Goal: Transaction & Acquisition: Purchase product/service

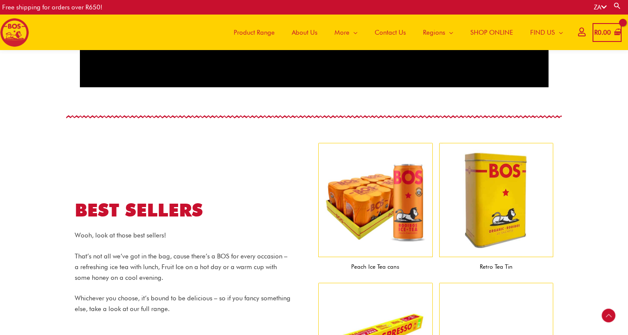
scroll to position [835, 0]
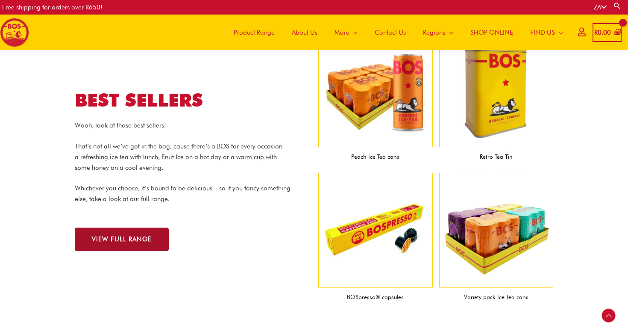
click at [124, 242] on span "VIEW FULL RANGE" at bounding box center [122, 239] width 60 height 6
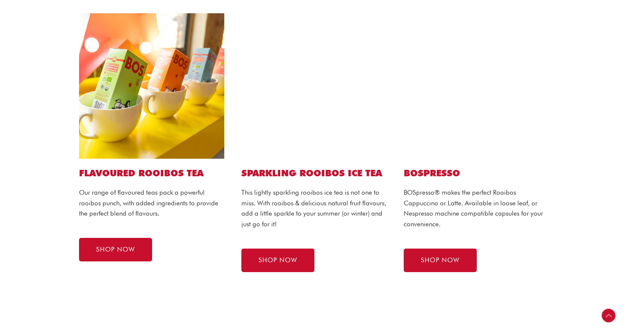
scroll to position [556, 0]
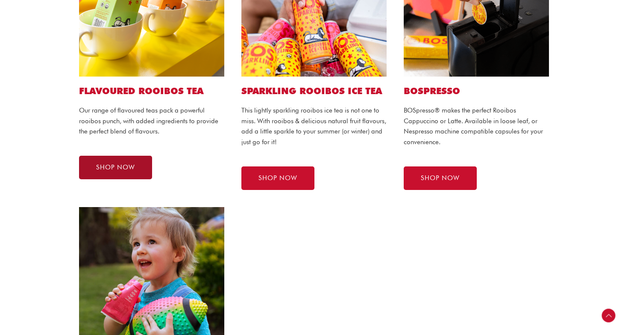
click at [122, 174] on link "SHOP NOW" at bounding box center [115, 168] width 73 height 24
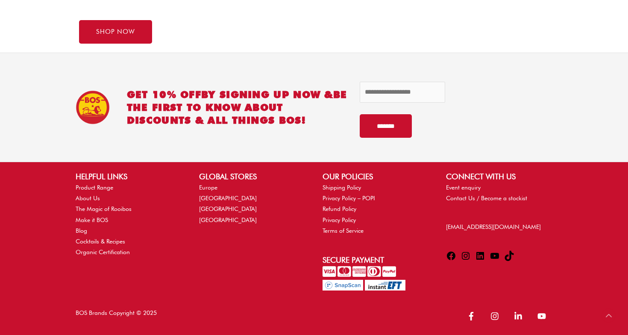
scroll to position [659, 0]
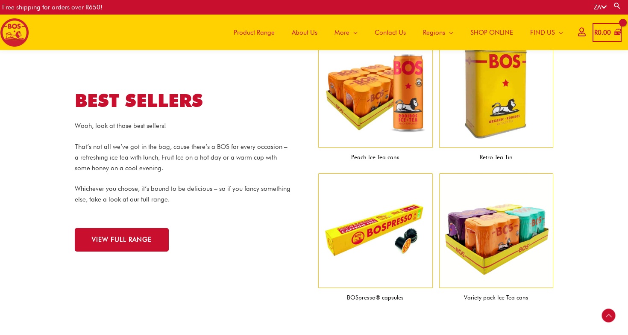
scroll to position [835, 0]
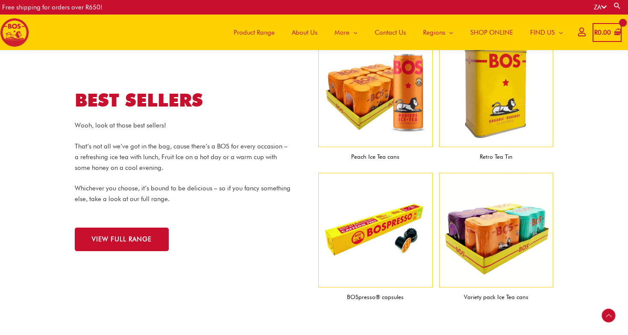
click at [375, 156] on figcaption "Peach Ice Tea cans" at bounding box center [375, 156] width 115 height 19
click at [503, 276] on img at bounding box center [496, 230] width 115 height 115
click at [486, 236] on img at bounding box center [496, 230] width 115 height 115
click at [485, 294] on figcaption "Variety pack Ice Tea cans" at bounding box center [496, 296] width 115 height 19
click at [483, 253] on img at bounding box center [496, 230] width 115 height 115
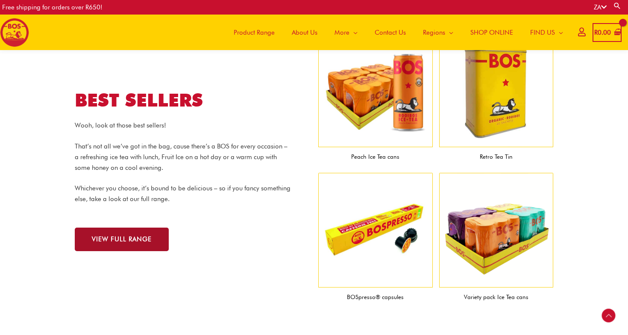
click at [118, 230] on link "VIEW FULL RANGE" at bounding box center [122, 239] width 94 height 24
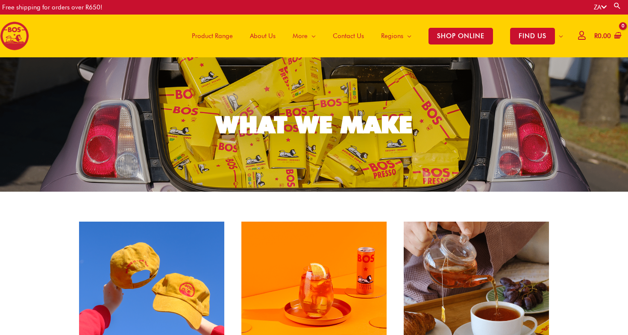
click at [227, 37] on span "Product Range" at bounding box center [212, 36] width 41 height 26
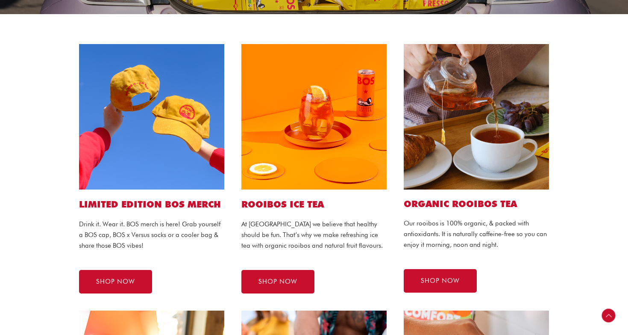
scroll to position [182, 0]
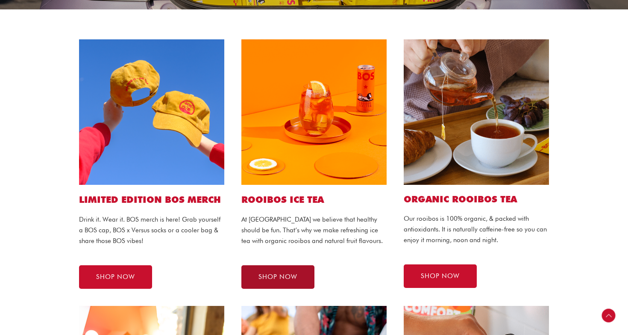
click at [276, 287] on link "SHOP NOW" at bounding box center [277, 277] width 73 height 24
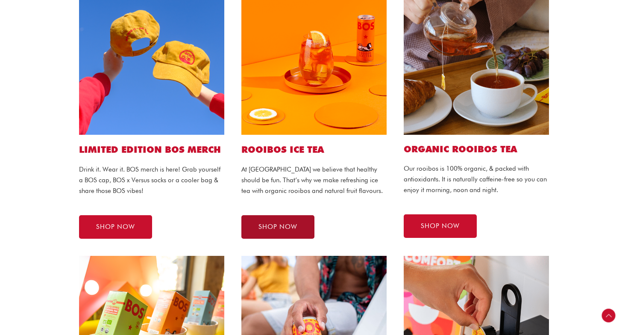
scroll to position [234, 0]
